Goal: Task Accomplishment & Management: Complete application form

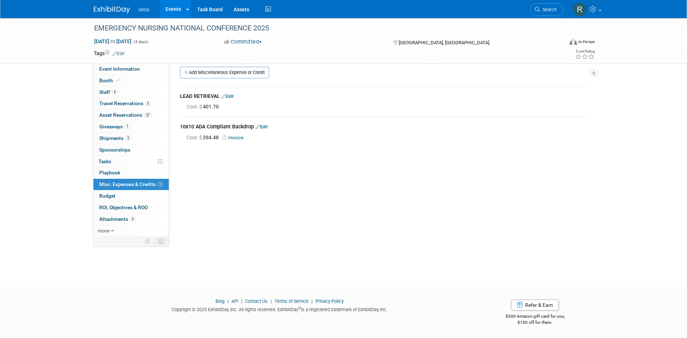
click at [171, 8] on link "Events" at bounding box center [173, 9] width 26 height 18
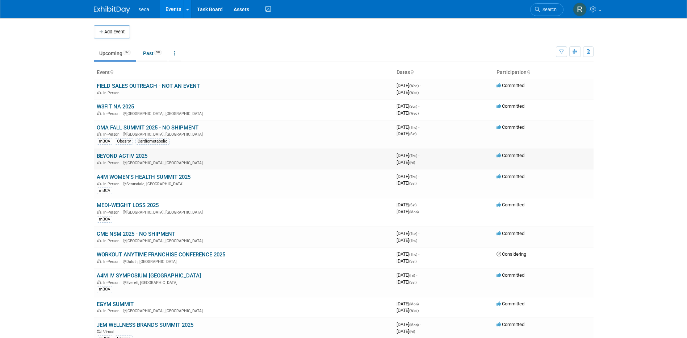
click at [120, 158] on link "BEYOND ACTIV 2025" at bounding box center [122, 156] width 51 height 7
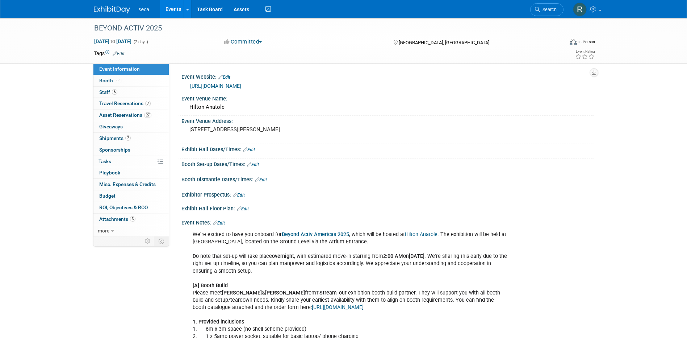
click at [255, 149] on link "Edit" at bounding box center [249, 149] width 12 height 5
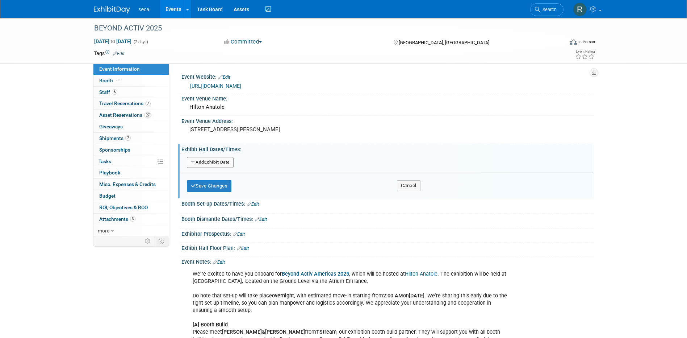
click at [219, 162] on button "Add Another Exhibit Date" at bounding box center [210, 162] width 47 height 11
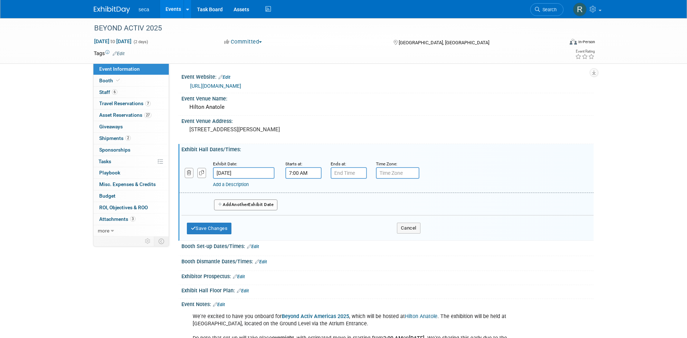
click at [301, 173] on input "7:00 AM" at bounding box center [304, 173] width 36 height 12
click at [303, 201] on span "07" at bounding box center [302, 206] width 14 height 13
click at [299, 236] on td "08" at bounding box center [298, 230] width 23 height 20
click at [335, 206] on span "00" at bounding box center [336, 206] width 14 height 13
click at [362, 192] on td "15" at bounding box center [368, 191] width 23 height 20
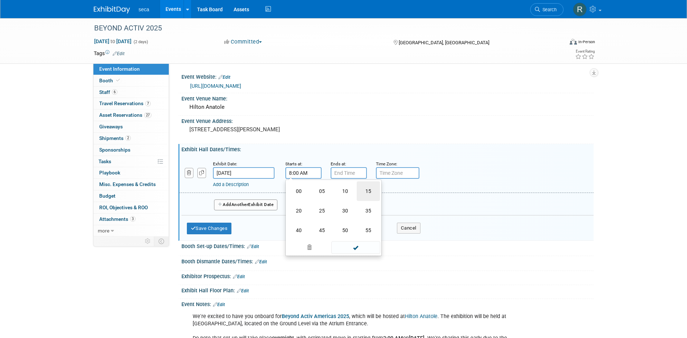
type input "8:15 AM"
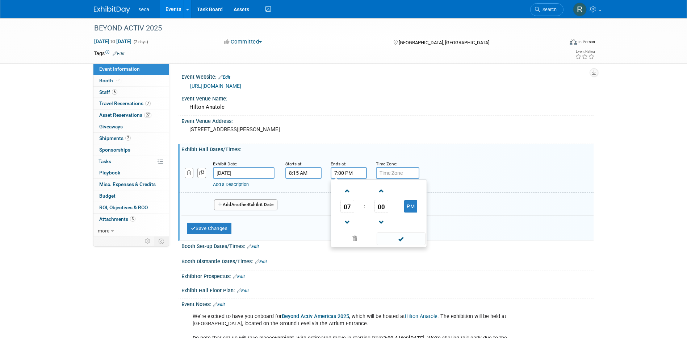
click at [350, 173] on input "7:00 PM" at bounding box center [349, 173] width 36 height 12
click at [350, 206] on span "07" at bounding box center [348, 206] width 14 height 13
click at [365, 230] on td "09" at bounding box center [367, 230] width 23 height 20
click at [409, 205] on button "PM" at bounding box center [410, 206] width 13 height 12
type input "9:00 AM"
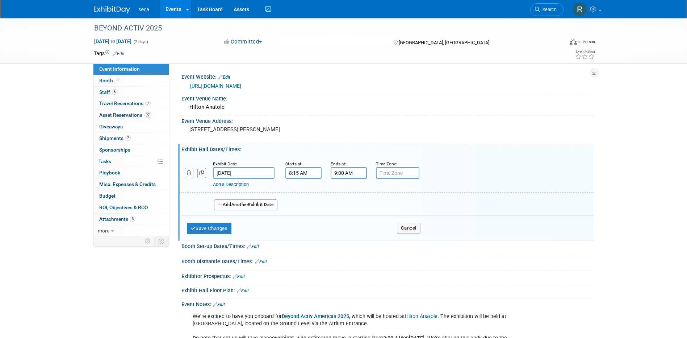
click at [395, 172] on input "text" at bounding box center [397, 173] width 43 height 12
click at [240, 186] on link "Add a Description" at bounding box center [231, 184] width 36 height 5
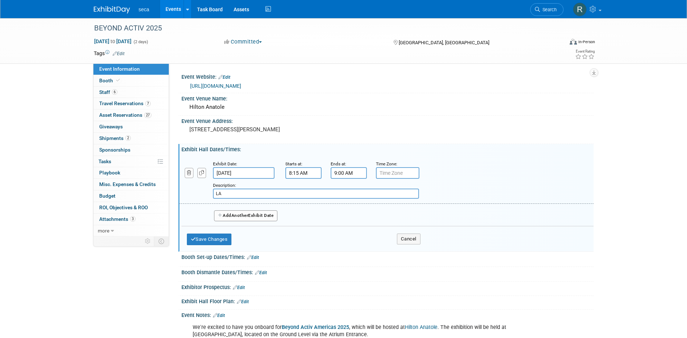
type input "L"
type input "S"
type input "seca Sponsored LATAM Breakfast"
click at [230, 212] on button "Add Another Exhibit Date" at bounding box center [246, 215] width 64 height 11
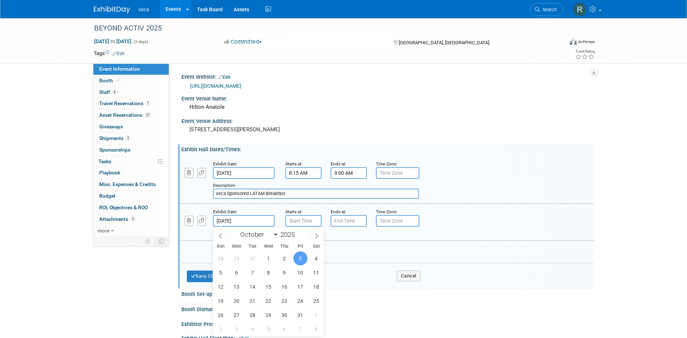
click at [231, 219] on input "Oct 3, 2025" at bounding box center [244, 221] width 62 height 12
click at [289, 256] on span "2" at bounding box center [285, 258] width 14 height 14
type input "Oct 2, 2025"
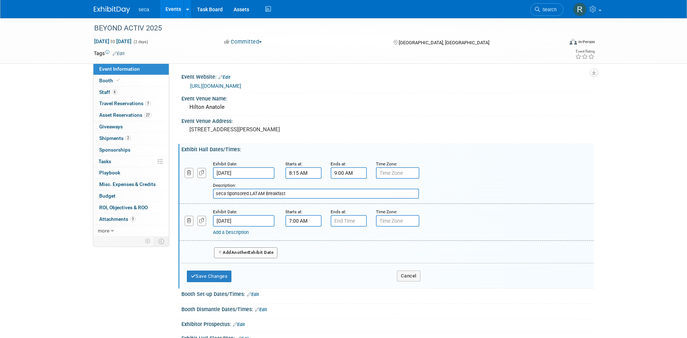
click at [300, 222] on input "7:00 AM" at bounding box center [304, 221] width 36 height 12
click at [299, 254] on span "07" at bounding box center [302, 254] width 14 height 13
click at [344, 272] on td "10" at bounding box center [345, 278] width 23 height 20
click at [334, 253] on span "00" at bounding box center [336, 254] width 14 height 13
click at [341, 258] on td "30" at bounding box center [345, 259] width 23 height 20
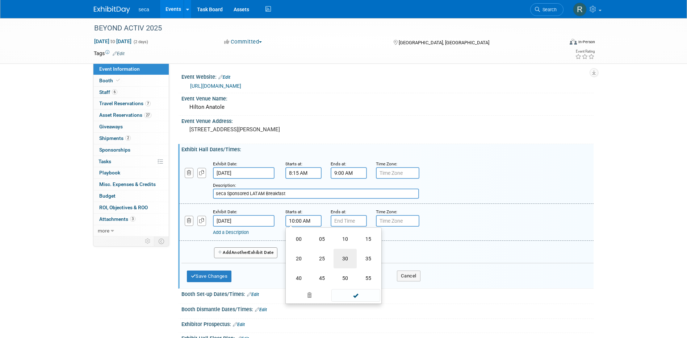
type input "10:30 AM"
click at [351, 222] on input "7:00 PM" at bounding box center [349, 221] width 36 height 12
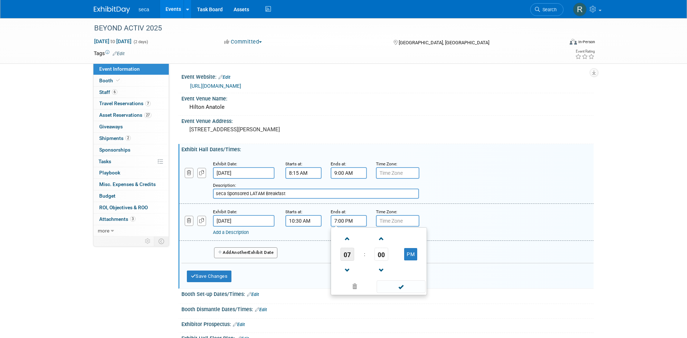
click at [346, 259] on span "07" at bounding box center [348, 254] width 14 height 13
click at [411, 236] on td "03" at bounding box center [413, 239] width 23 height 20
click at [378, 253] on span "00" at bounding box center [382, 254] width 14 height 13
click at [388, 257] on td "30" at bounding box center [390, 259] width 23 height 20
type input "3:30 PM"
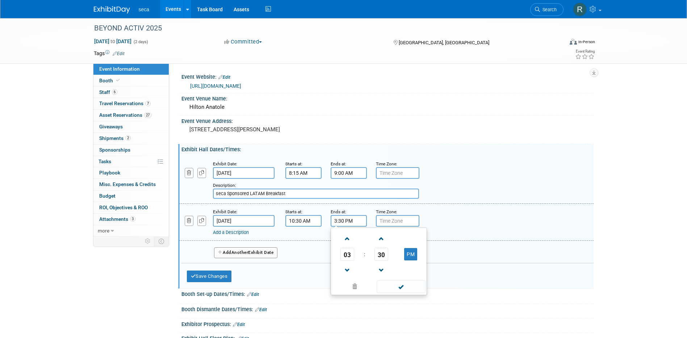
click at [244, 231] on link "Add a Description" at bounding box center [231, 231] width 36 height 5
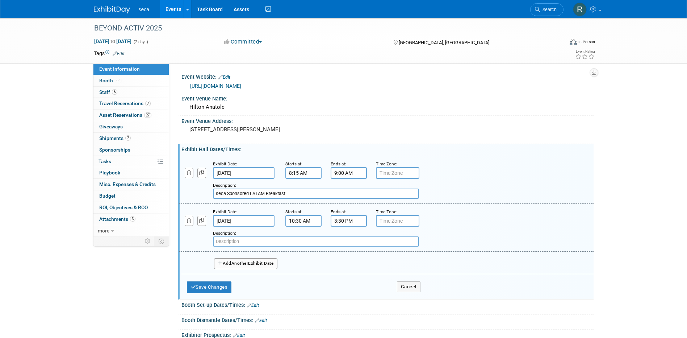
click at [255, 241] on input "text" at bounding box center [316, 241] width 206 height 10
type input "Exhibit Hall"
click at [201, 219] on icon "button" at bounding box center [201, 220] width 5 height 5
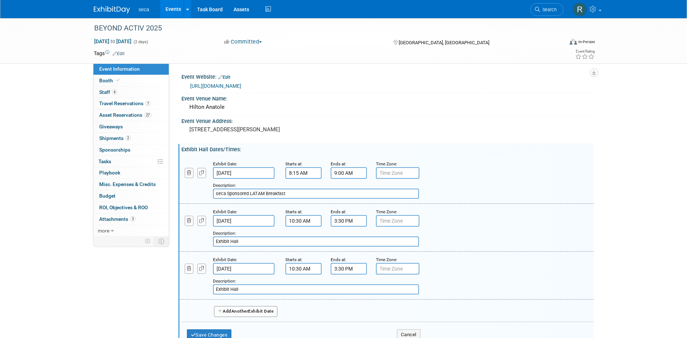
click at [298, 270] on input "10:30 AM" at bounding box center [304, 269] width 36 height 12
click at [304, 299] on span "10" at bounding box center [302, 301] width 14 height 13
click at [325, 303] on td "05" at bounding box center [322, 306] width 23 height 20
click at [368, 300] on button "AM" at bounding box center [365, 302] width 13 height 12
click at [334, 299] on span "30" at bounding box center [336, 301] width 14 height 13
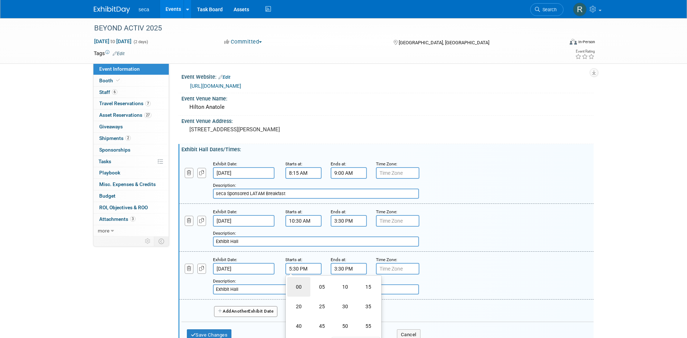
click at [299, 286] on td "00" at bounding box center [298, 287] width 23 height 20
type input "5:00 PM"
click at [342, 269] on input "3:30 PM" at bounding box center [349, 269] width 36 height 12
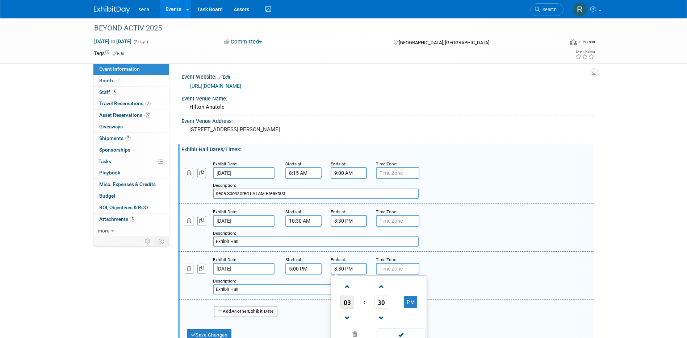
click at [348, 303] on span "03" at bounding box center [348, 301] width 14 height 13
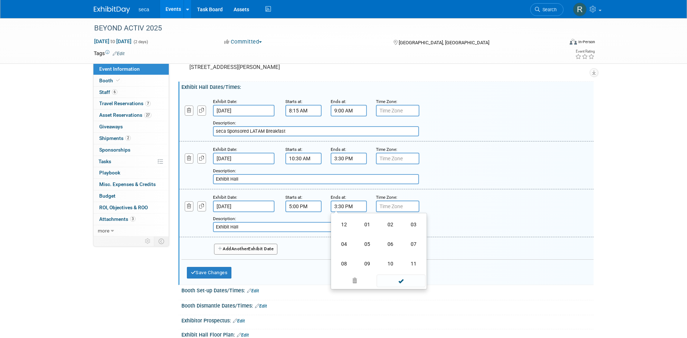
scroll to position [72, 0]
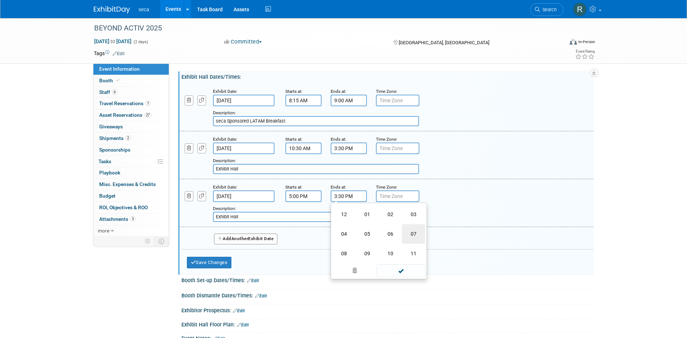
click at [416, 232] on td "07" at bounding box center [413, 234] width 23 height 20
click at [378, 230] on span "30" at bounding box center [382, 229] width 14 height 13
click at [347, 217] on td "00" at bounding box center [344, 214] width 23 height 20
type input "7:00 PM"
click at [244, 218] on input "Exhibit Hall" at bounding box center [316, 217] width 206 height 10
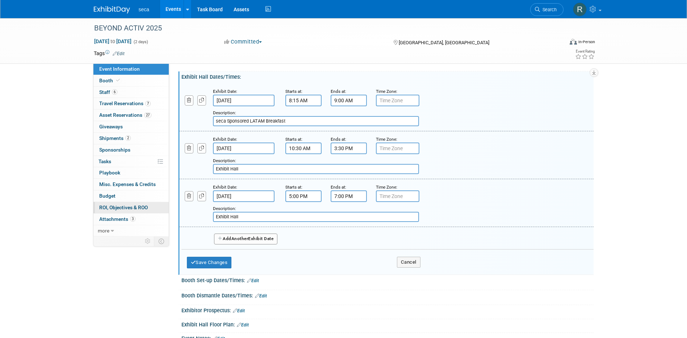
drag, startPoint x: 246, startPoint y: 217, endPoint x: 163, endPoint y: 205, distance: 83.4
click at [164, 205] on div "Event Information Event Info Booth Booth 6 Staff 6 Staff 7 Travel Reservations …" at bounding box center [343, 273] width 511 height 655
type input "Awards Ceremony"
click at [202, 193] on button "button" at bounding box center [201, 196] width 9 height 10
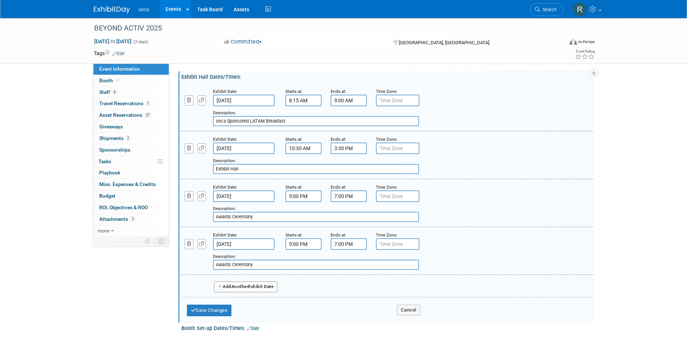
click at [297, 246] on input "5:00 PM" at bounding box center [304, 244] width 36 height 12
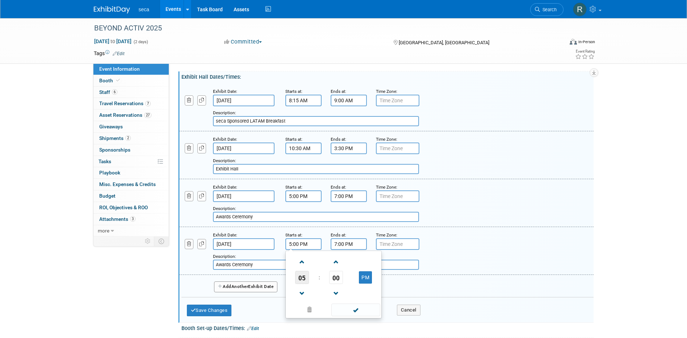
click at [305, 279] on span "05" at bounding box center [302, 277] width 14 height 13
click at [366, 280] on td "07" at bounding box center [368, 282] width 23 height 20
click at [341, 279] on span "00" at bounding box center [336, 277] width 14 height 13
click at [349, 279] on td "30" at bounding box center [345, 282] width 23 height 20
type input "7:30 PM"
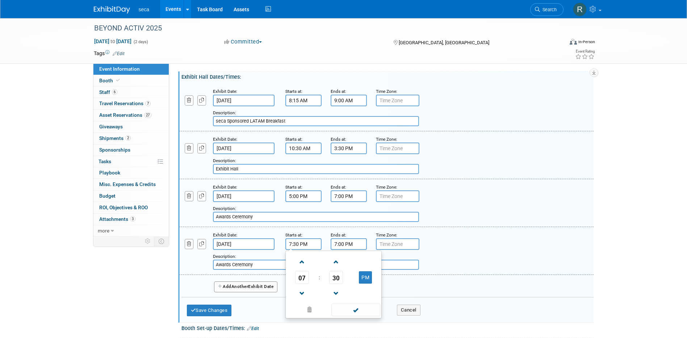
click at [342, 242] on input "7:00 PM" at bounding box center [349, 244] width 36 height 12
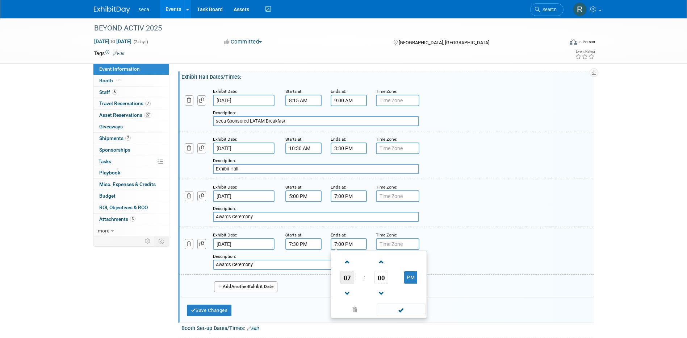
click at [347, 273] on span "07" at bounding box center [348, 277] width 14 height 13
click at [365, 296] on td "09" at bounding box center [367, 301] width 23 height 20
type input "9:00 PM"
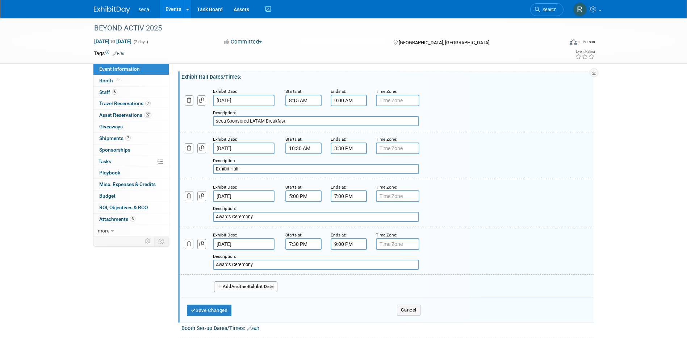
drag, startPoint x: 277, startPoint y: 264, endPoint x: 198, endPoint y: 264, distance: 79.4
click at [198, 264] on div "Add a Description Description: Awards Ceremony" at bounding box center [351, 260] width 354 height 20
type input "Team Dinner - Al Biernat's Steakhouse"
click at [237, 286] on span "Another" at bounding box center [240, 286] width 17 height 5
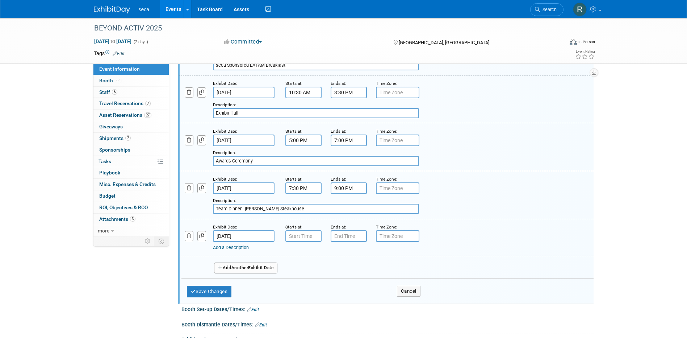
scroll to position [217, 0]
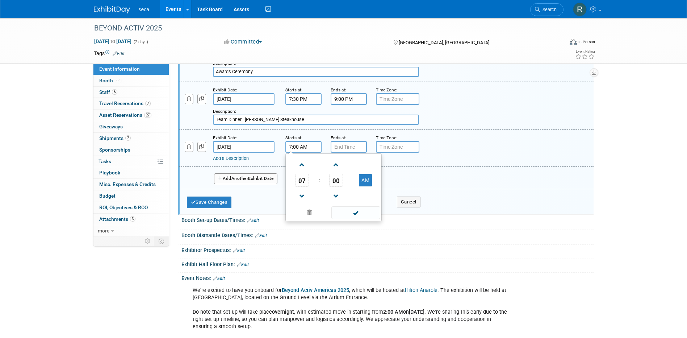
click at [307, 147] on input "7:00 AM" at bounding box center [304, 147] width 36 height 12
click at [299, 179] on span "07" at bounding box center [302, 180] width 14 height 13
click at [302, 204] on td "08" at bounding box center [298, 204] width 23 height 20
type input "8:00 AM"
click at [348, 149] on input "7:00 PM" at bounding box center [349, 147] width 36 height 12
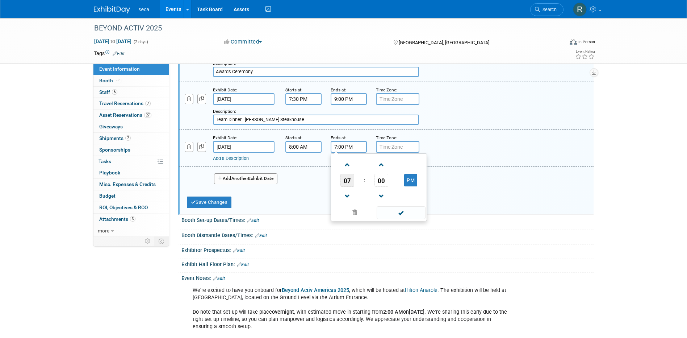
click at [350, 182] on span "07" at bounding box center [348, 180] width 14 height 13
click at [395, 169] on td "02" at bounding box center [390, 165] width 23 height 20
type input "2:00 PM"
click at [235, 157] on link "Add a Description" at bounding box center [231, 157] width 36 height 5
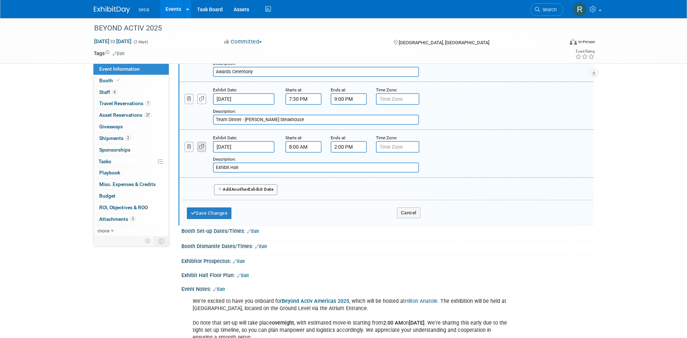
type input "Exhibit Hall"
click at [199, 145] on button "button" at bounding box center [201, 147] width 9 height 10
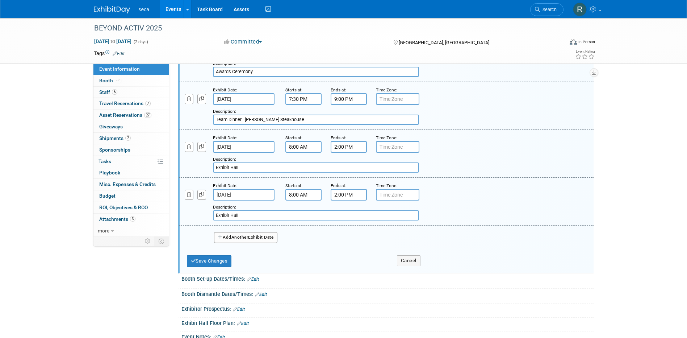
drag, startPoint x: 246, startPoint y: 215, endPoint x: 203, endPoint y: 215, distance: 43.5
click at [203, 215] on div "Add a Description Description: Exhibit Hall" at bounding box center [351, 210] width 354 height 20
type input "Networking Reception"
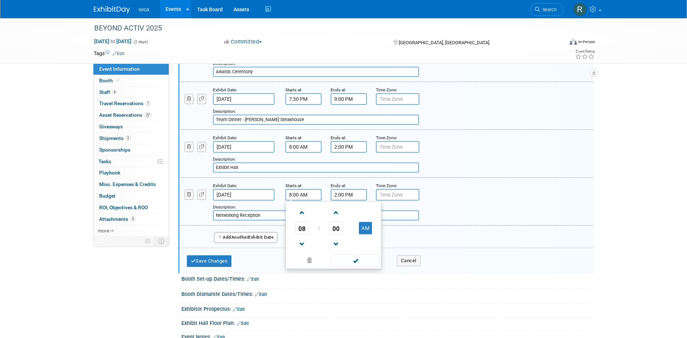
click at [297, 195] on input "8:00 AM" at bounding box center [304, 195] width 36 height 12
click at [304, 226] on span "08" at bounding box center [302, 227] width 14 height 13
click at [364, 211] on td "03" at bounding box center [368, 213] width 23 height 20
click at [365, 226] on button "AM" at bounding box center [365, 228] width 13 height 12
type input "3:00 PM"
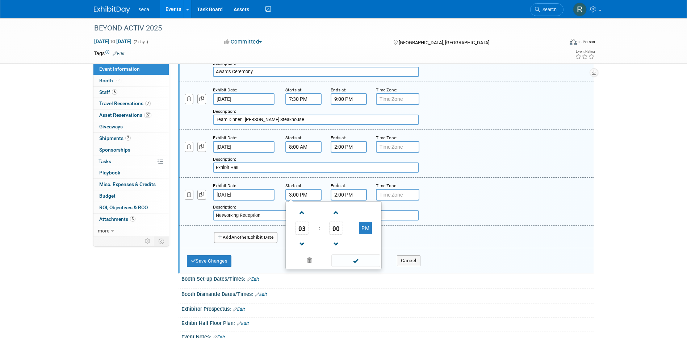
click at [348, 196] on input "2:00 PM" at bounding box center [349, 195] width 36 height 12
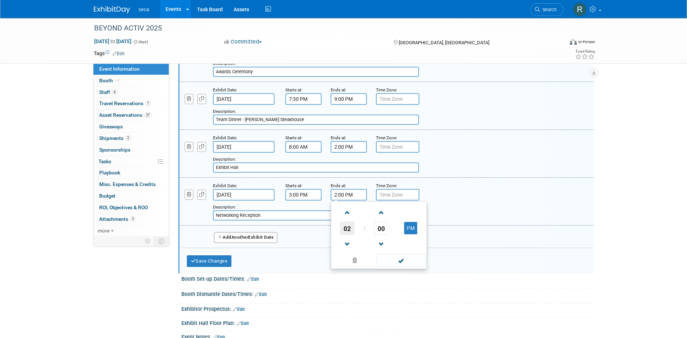
click at [352, 228] on span "02" at bounding box center [348, 227] width 14 height 13
click at [346, 227] on td "04" at bounding box center [344, 232] width 23 height 20
type input "4:00 PM"
click at [412, 258] on span at bounding box center [401, 260] width 49 height 13
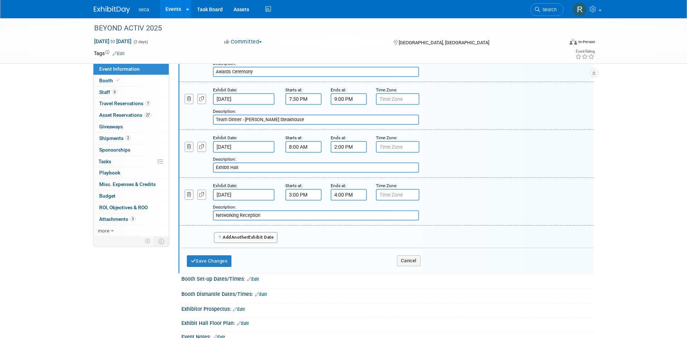
drag, startPoint x: 284, startPoint y: 216, endPoint x: 273, endPoint y: 217, distance: 10.6
click at [273, 217] on input "Networking Reception" at bounding box center [316, 215] width 206 height 10
click at [200, 195] on icon "button" at bounding box center [201, 194] width 5 height 5
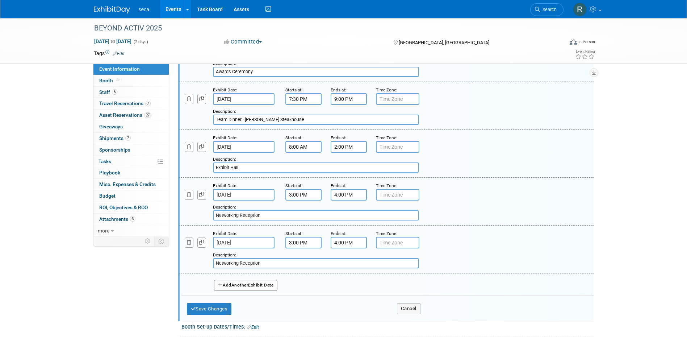
click at [188, 243] on icon "button" at bounding box center [189, 242] width 5 height 5
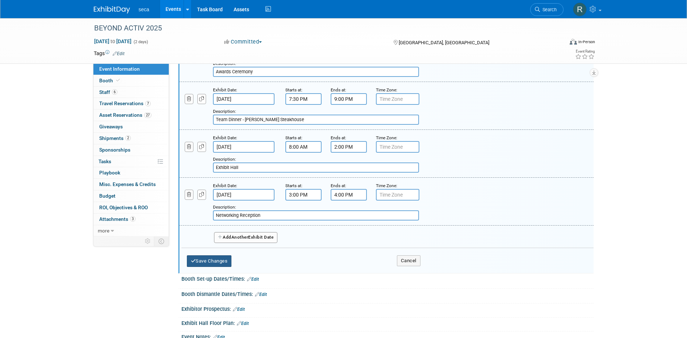
click at [207, 261] on button "Save Changes" at bounding box center [209, 261] width 45 height 12
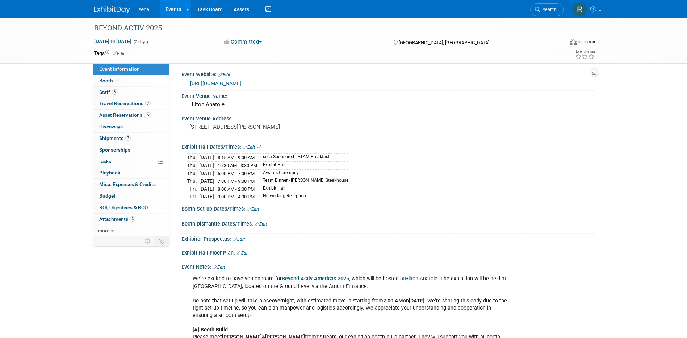
scroll to position [0, 0]
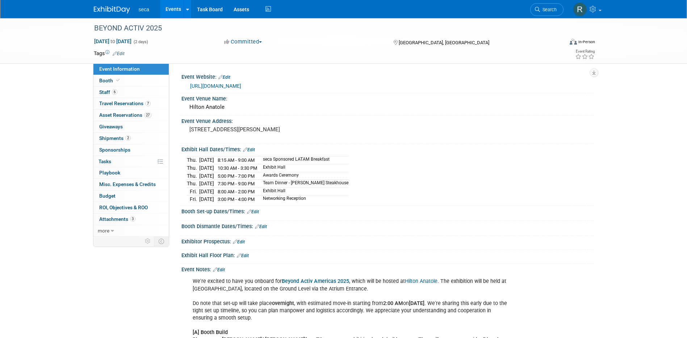
click at [256, 209] on link "Edit" at bounding box center [253, 211] width 12 height 5
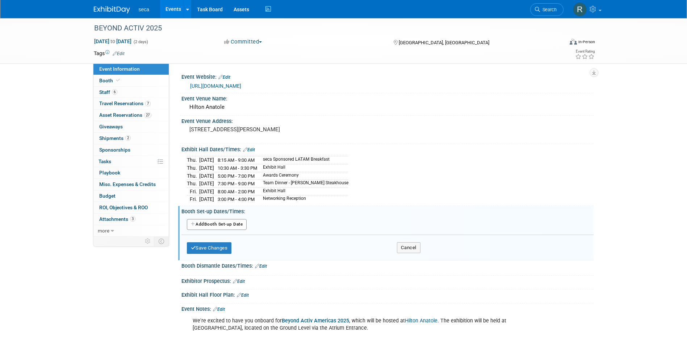
click at [233, 225] on button "Add Another Booth Set-up Date" at bounding box center [217, 224] width 60 height 11
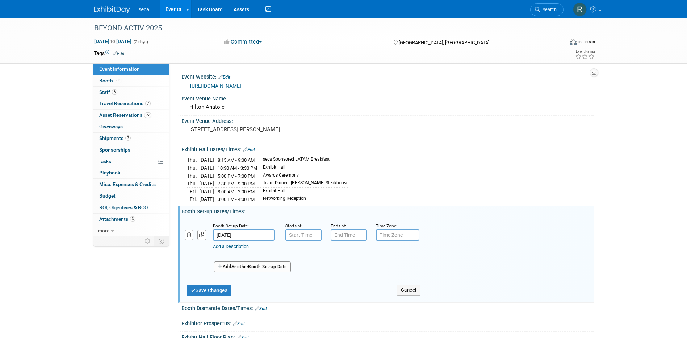
click at [236, 233] on input "Oct 2, 2025" at bounding box center [244, 235] width 62 height 12
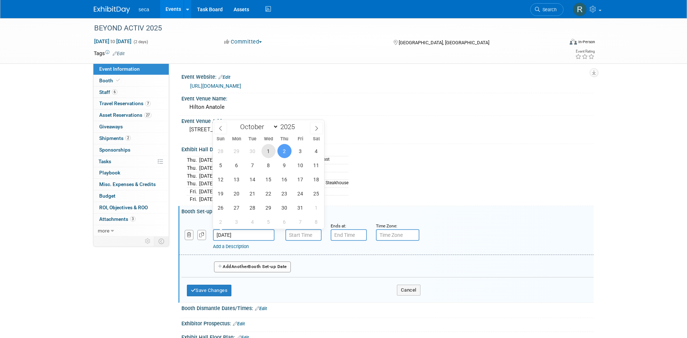
click at [270, 153] on span "1" at bounding box center [269, 151] width 14 height 14
type input "Oct 1, 2025"
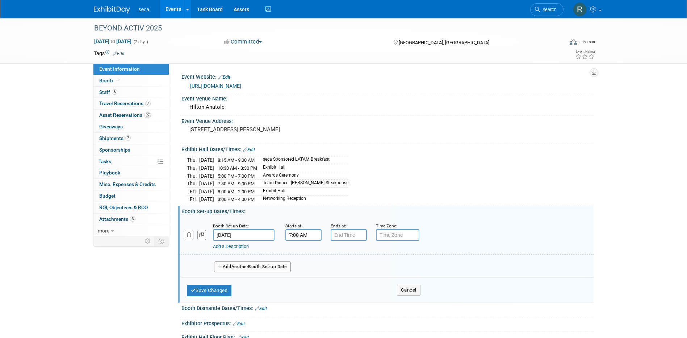
click at [309, 236] on input "7:00 AM" at bounding box center [304, 235] width 36 height 12
click at [303, 265] on span "07" at bounding box center [302, 268] width 14 height 13
click at [350, 252] on td "02" at bounding box center [345, 253] width 23 height 20
click at [366, 266] on button "AM" at bounding box center [365, 268] width 13 height 12
type input "2:00 PM"
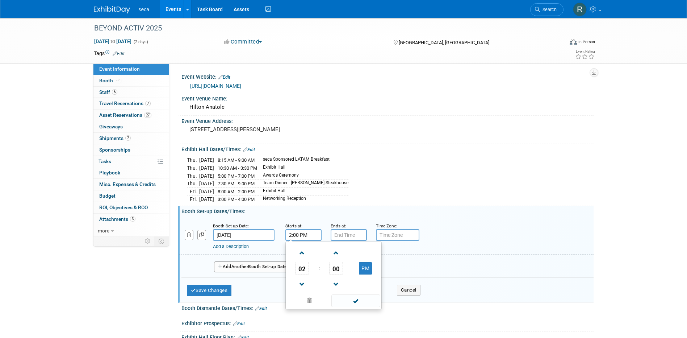
click at [412, 258] on div "Add Another Booth Set-up Date" at bounding box center [388, 264] width 412 height 19
click at [233, 244] on link "Add a Description" at bounding box center [231, 246] width 36 height 5
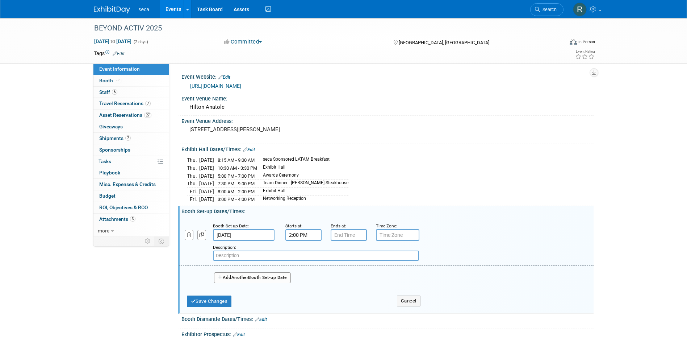
click at [243, 258] on input "text" at bounding box center [316, 255] width 206 height 10
click at [209, 297] on button "Save Changes" at bounding box center [209, 301] width 45 height 12
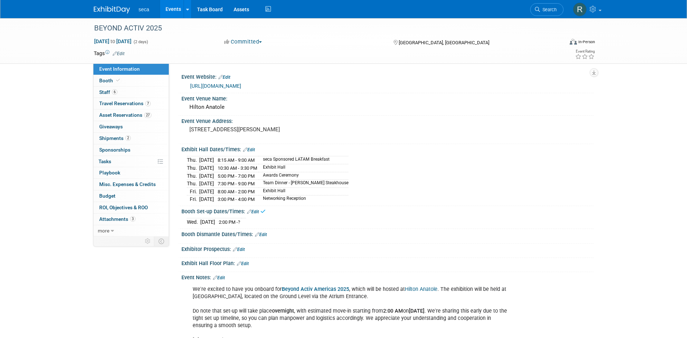
click at [267, 233] on link "Edit" at bounding box center [261, 234] width 12 height 5
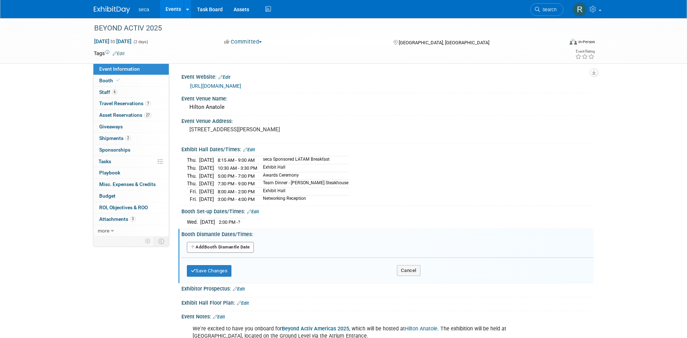
click at [227, 247] on button "Add Another Booth Dismantle Date" at bounding box center [220, 247] width 67 height 11
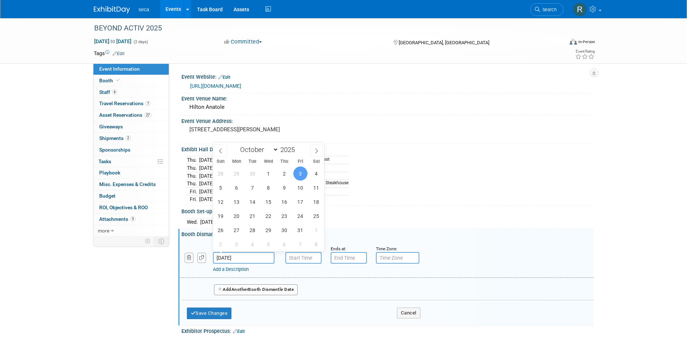
click at [226, 257] on input "Oct 3, 2025" at bounding box center [244, 258] width 62 height 12
click at [416, 197] on div "Thu. Oct 2, 2025 8:15 AM - 9:00 AM seca Sponsored LATAM Breakfast Thu. Oct 2, 2…" at bounding box center [388, 178] width 402 height 49
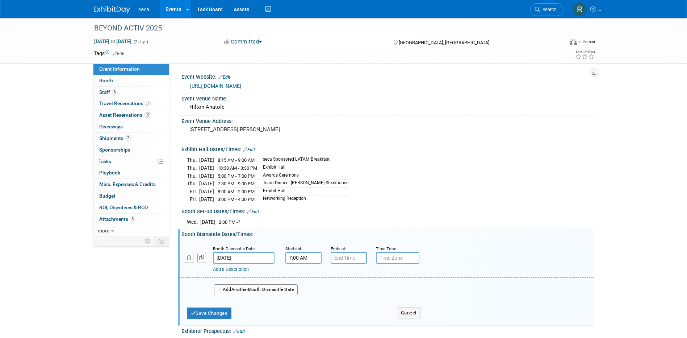
click at [298, 258] on input "7:00 AM" at bounding box center [304, 258] width 36 height 12
click at [295, 291] on span "07" at bounding box center [302, 290] width 14 height 13
click at [319, 292] on td "05" at bounding box center [322, 296] width 23 height 20
click at [366, 287] on button "AM" at bounding box center [365, 291] width 13 height 12
type input "5:00 PM"
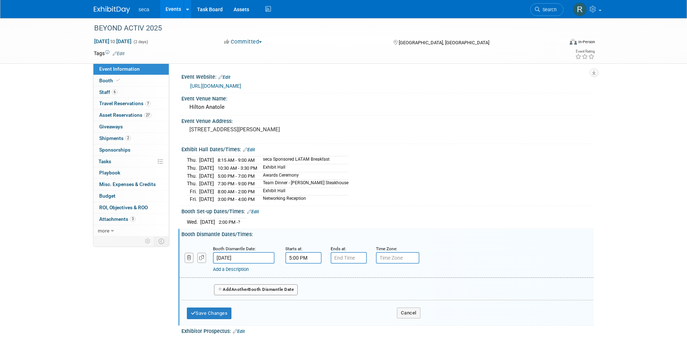
click at [454, 223] on div "Wed. Oct 1, 2025 2:00 PM - ?" at bounding box center [388, 221] width 402 height 10
click at [227, 311] on button "Save Changes" at bounding box center [209, 313] width 45 height 12
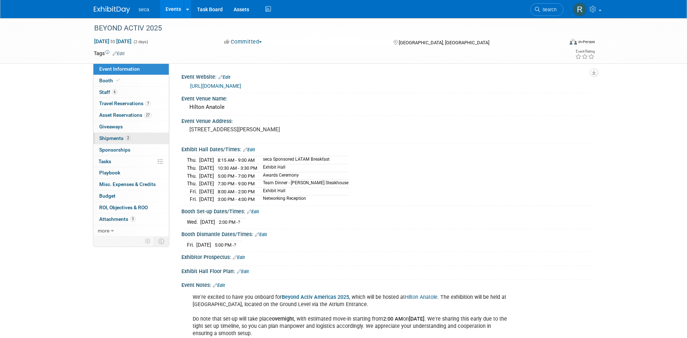
click at [126, 137] on span "2" at bounding box center [127, 137] width 5 height 5
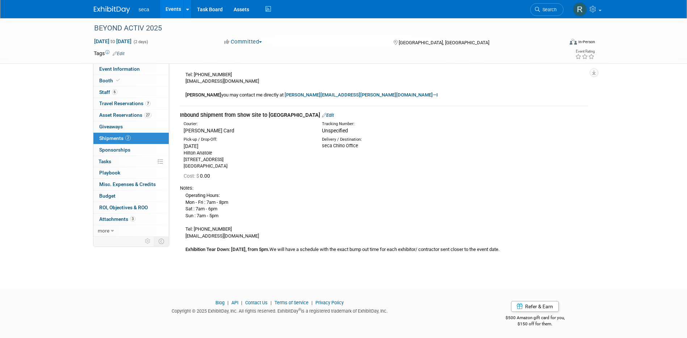
scroll to position [156, 0]
